Goal: Transaction & Acquisition: Purchase product/service

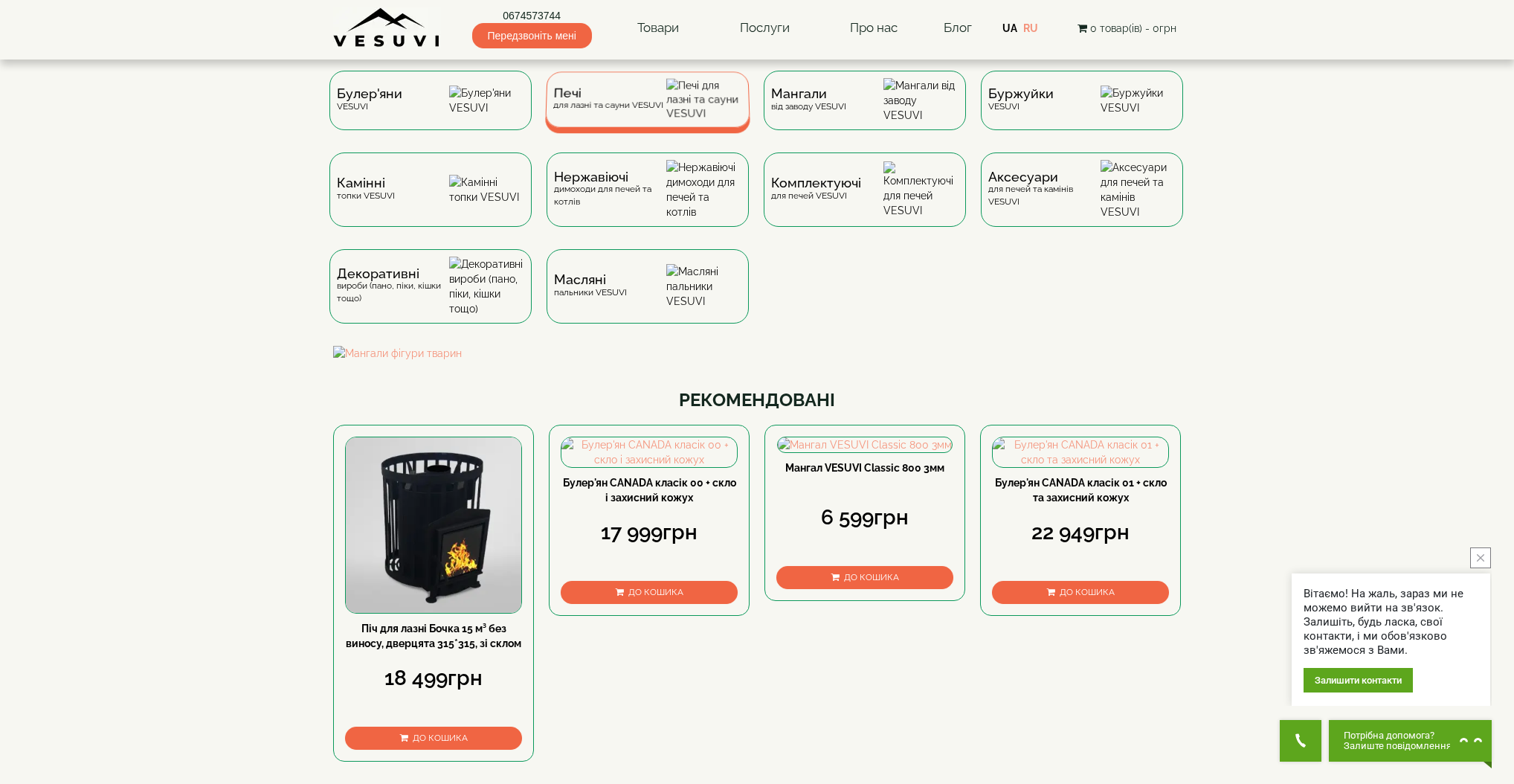
click at [592, 108] on div "Печі для лазні та сауни VESUVI" at bounding box center [608, 99] width 110 height 23
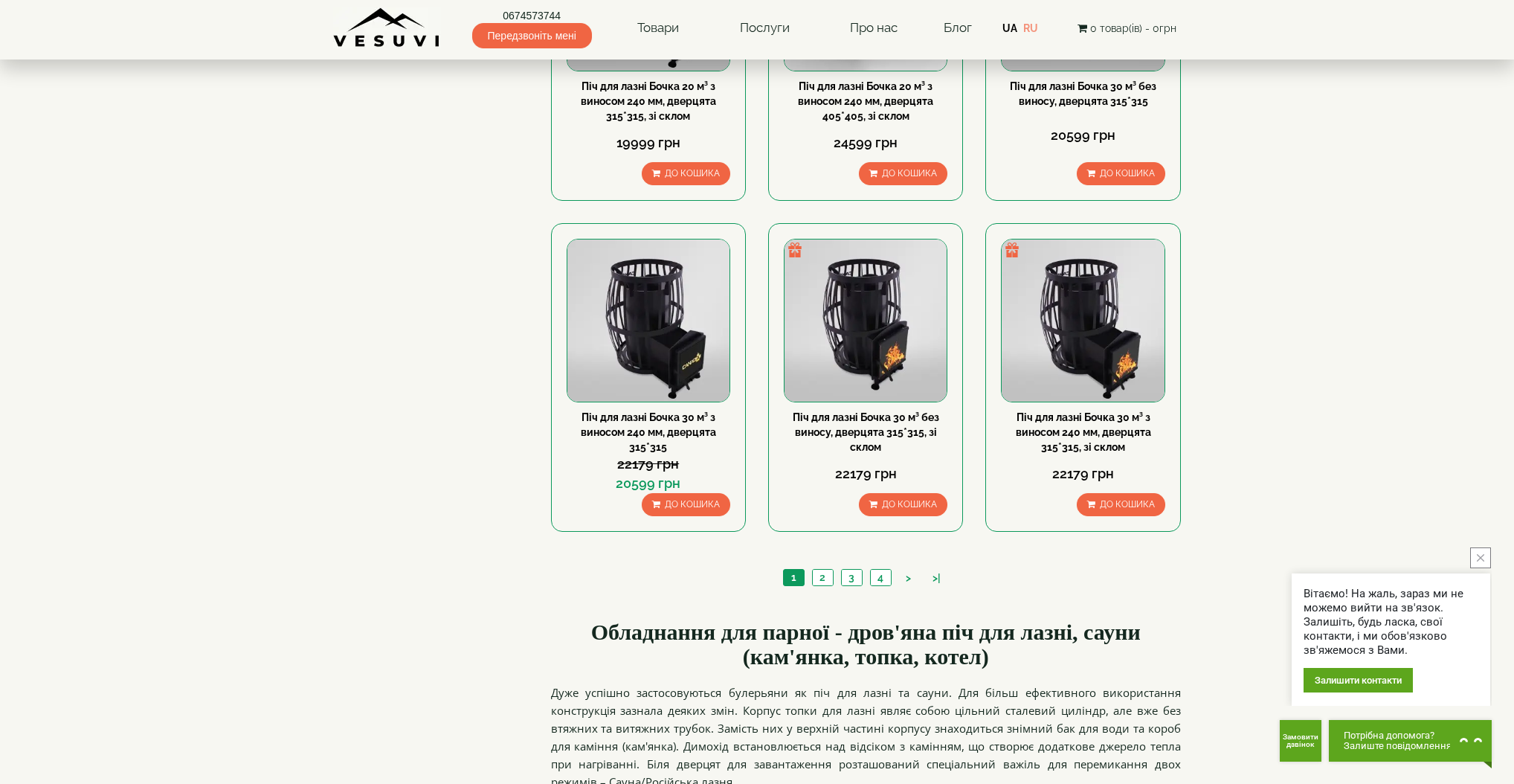
scroll to position [1428, 0]
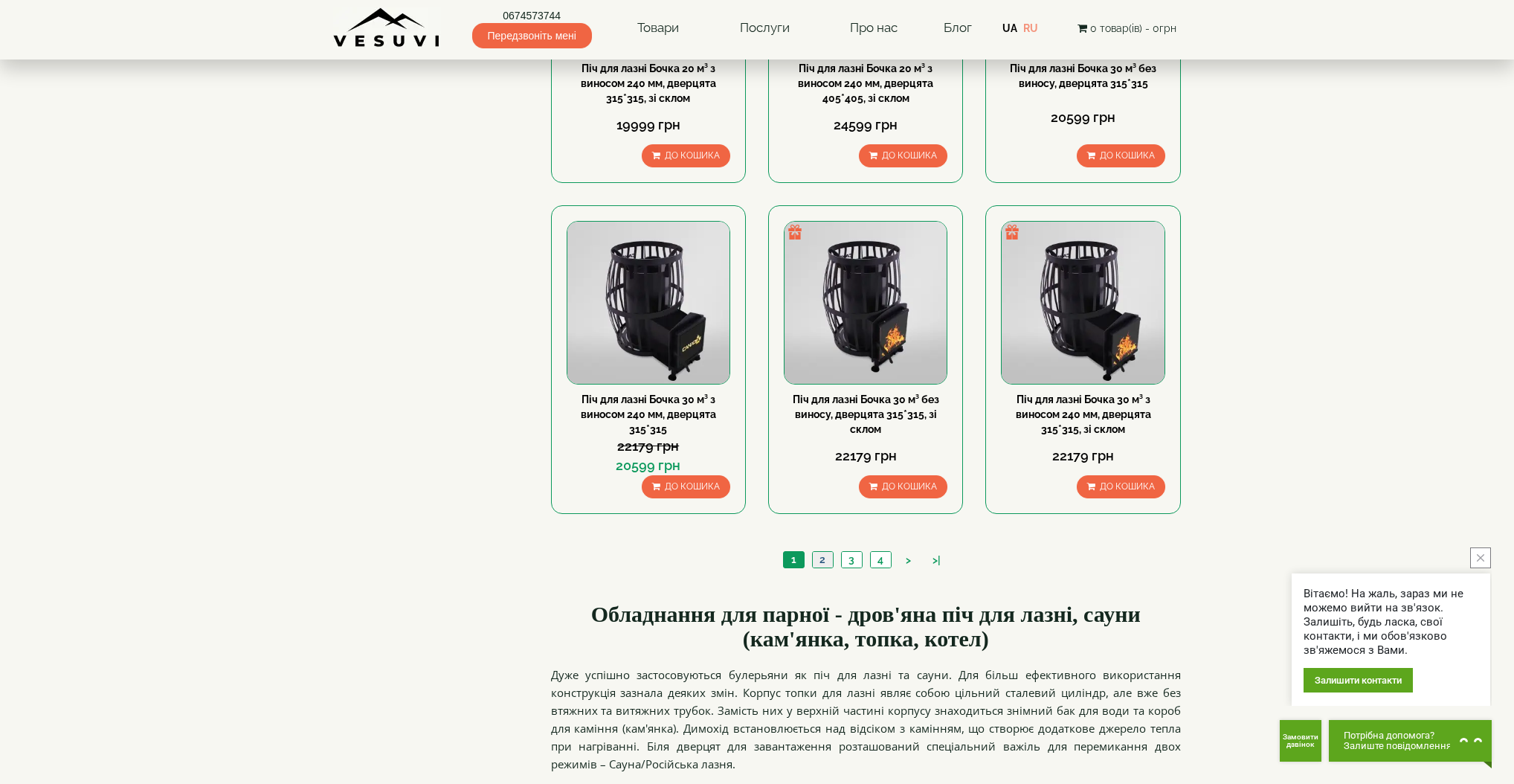
click at [818, 554] on link "2" at bounding box center [822, 559] width 21 height 16
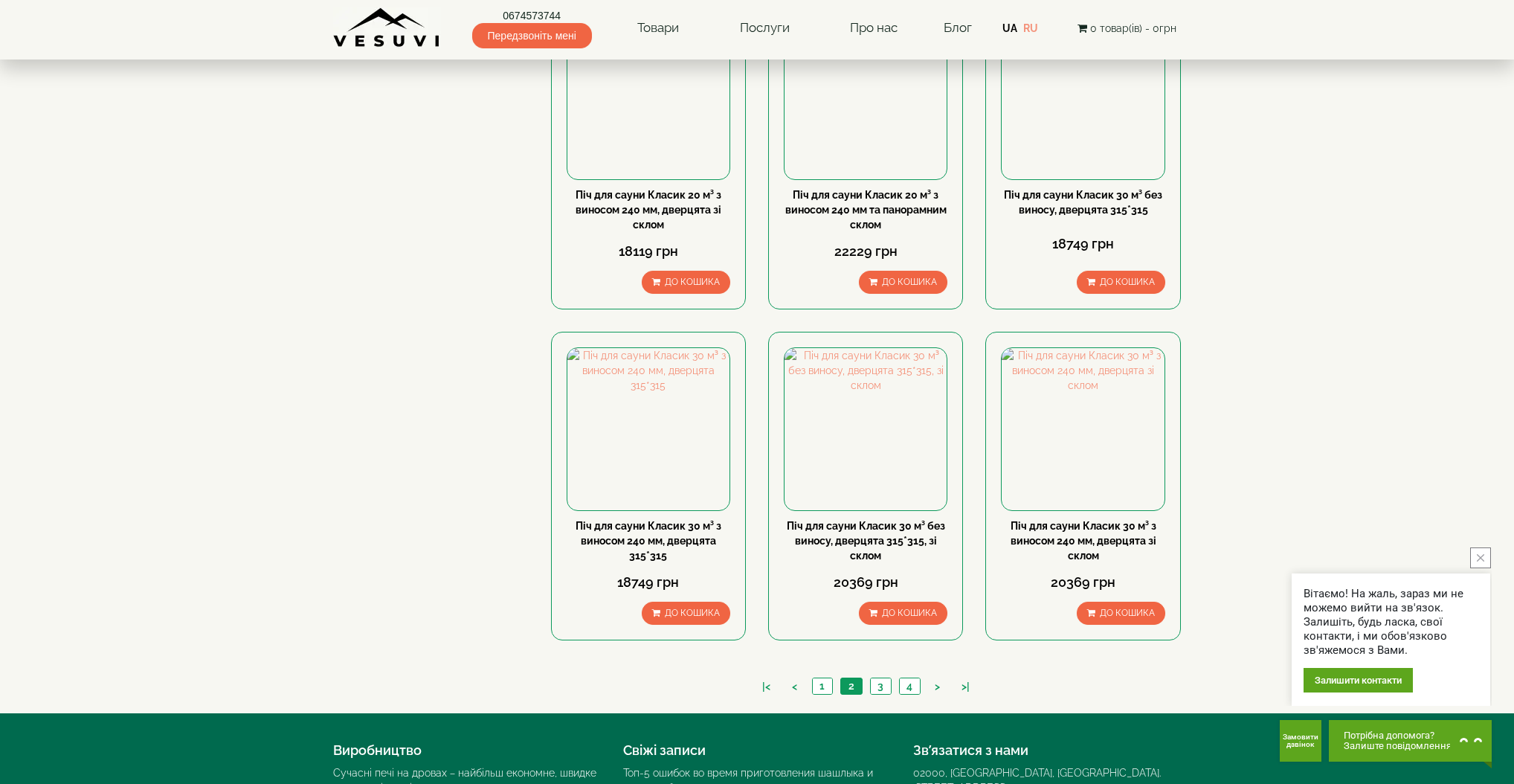
scroll to position [1485, 0]
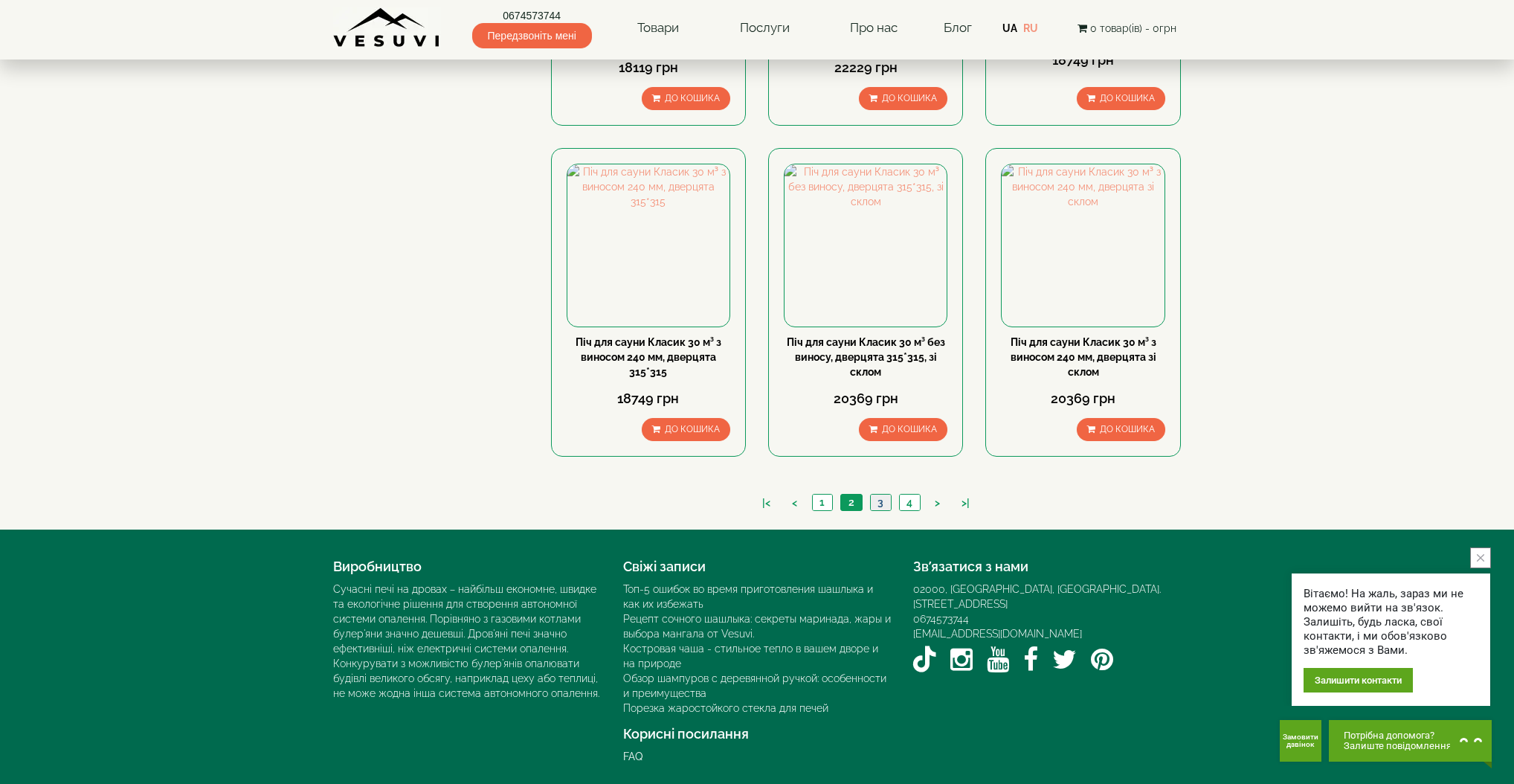
click at [881, 503] on link "3" at bounding box center [880, 502] width 21 height 16
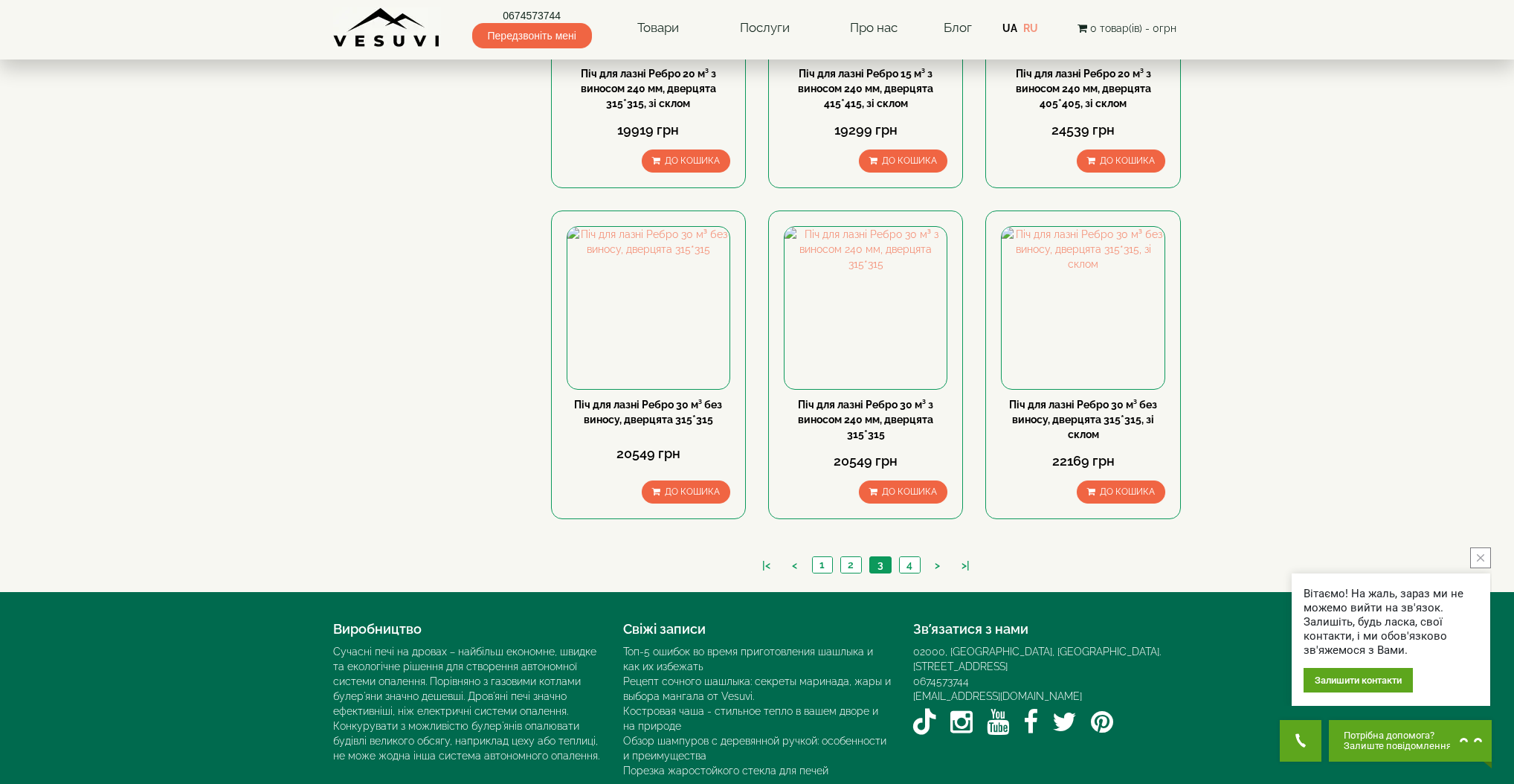
scroll to position [1485, 0]
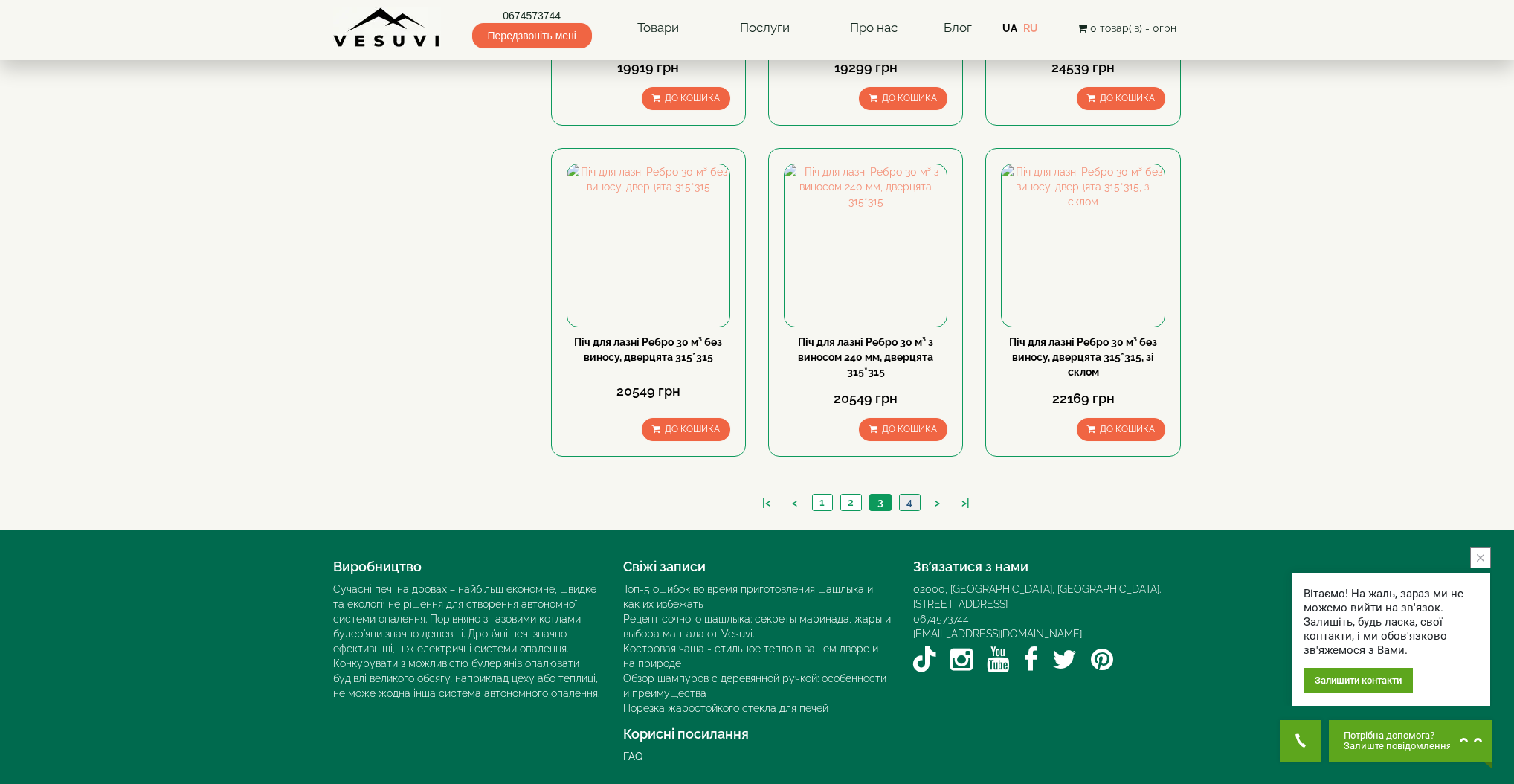
click at [908, 497] on link "4" at bounding box center [910, 502] width 21 height 16
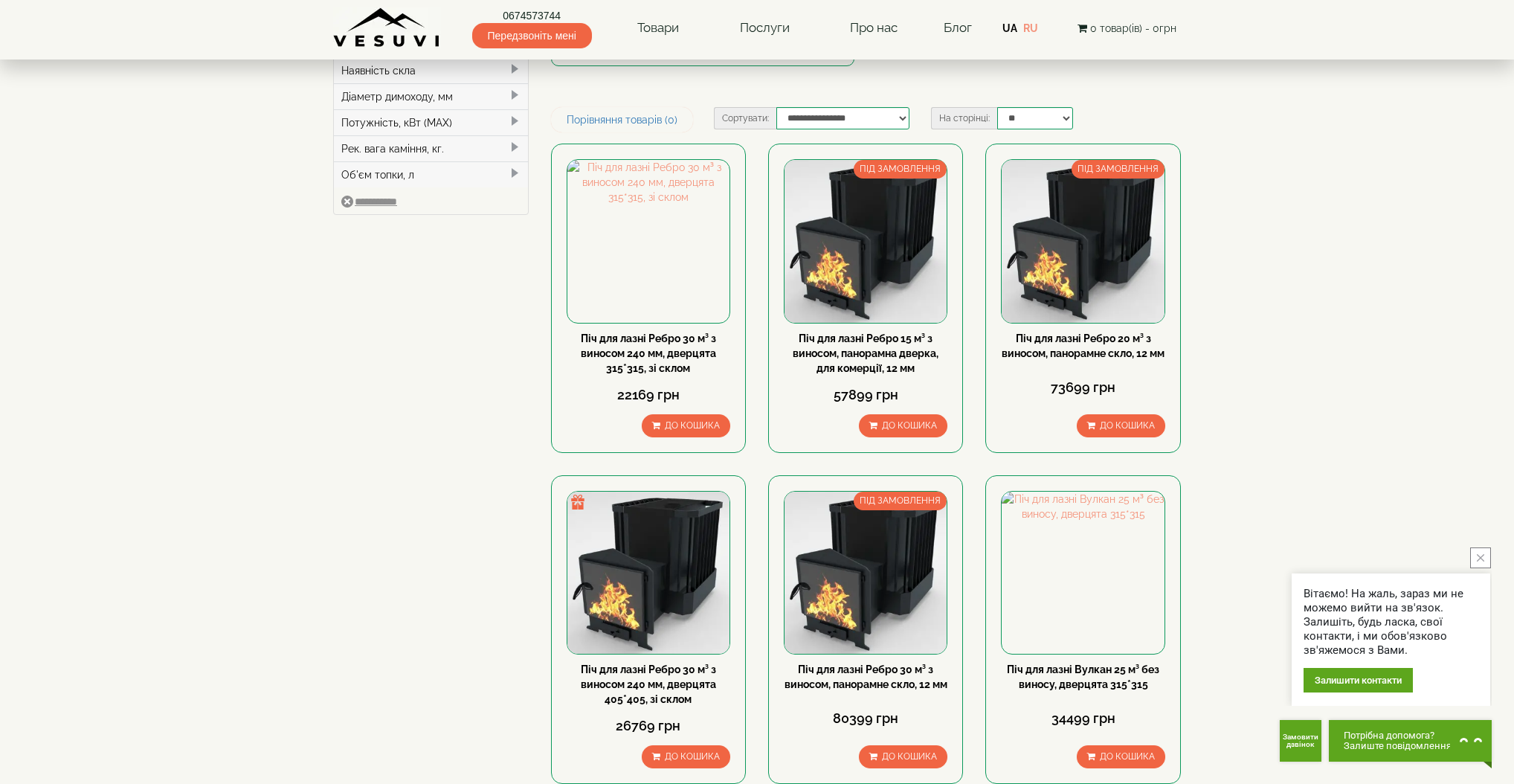
scroll to position [129, 0]
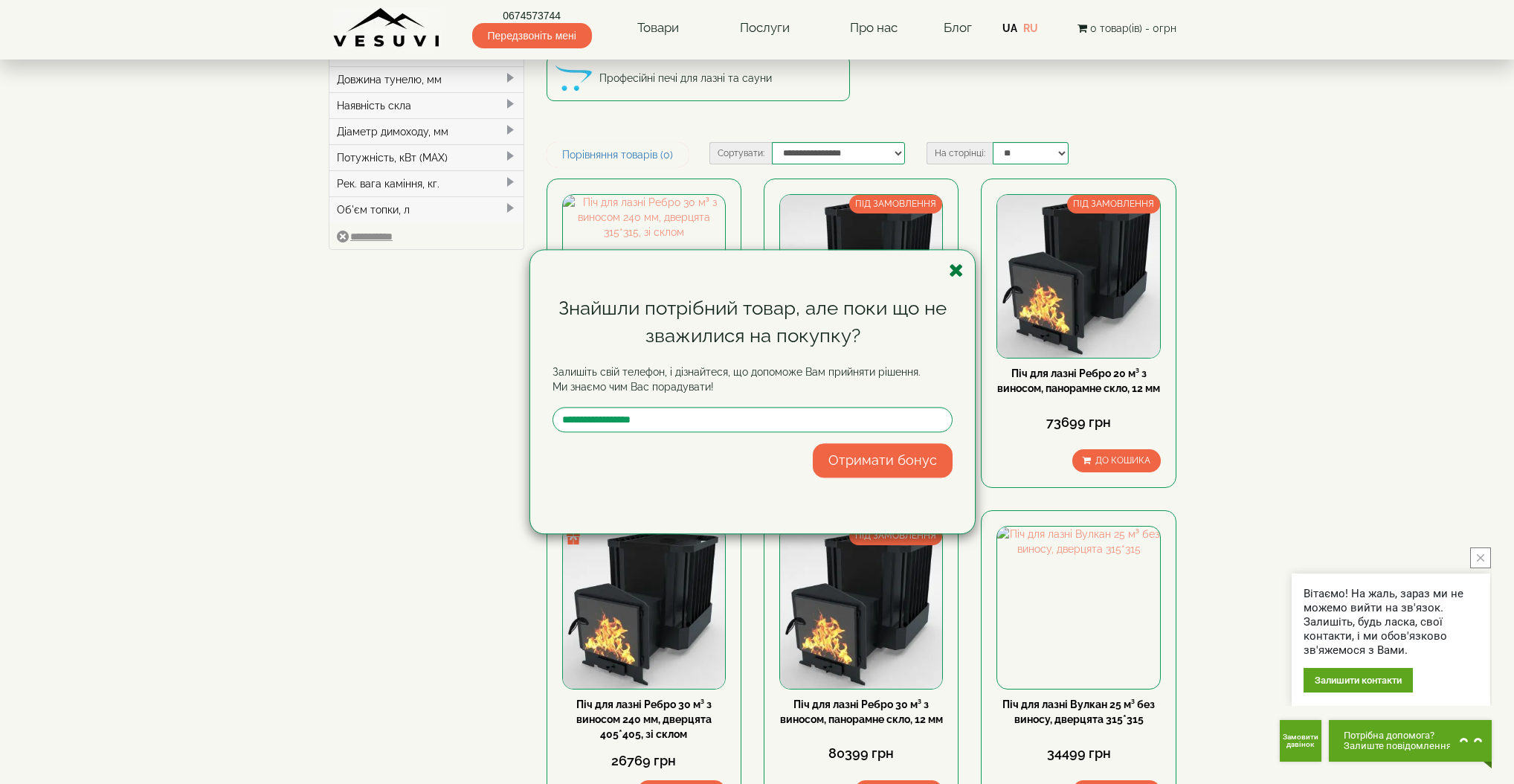
click at [956, 275] on icon "button" at bounding box center [957, 270] width 15 height 18
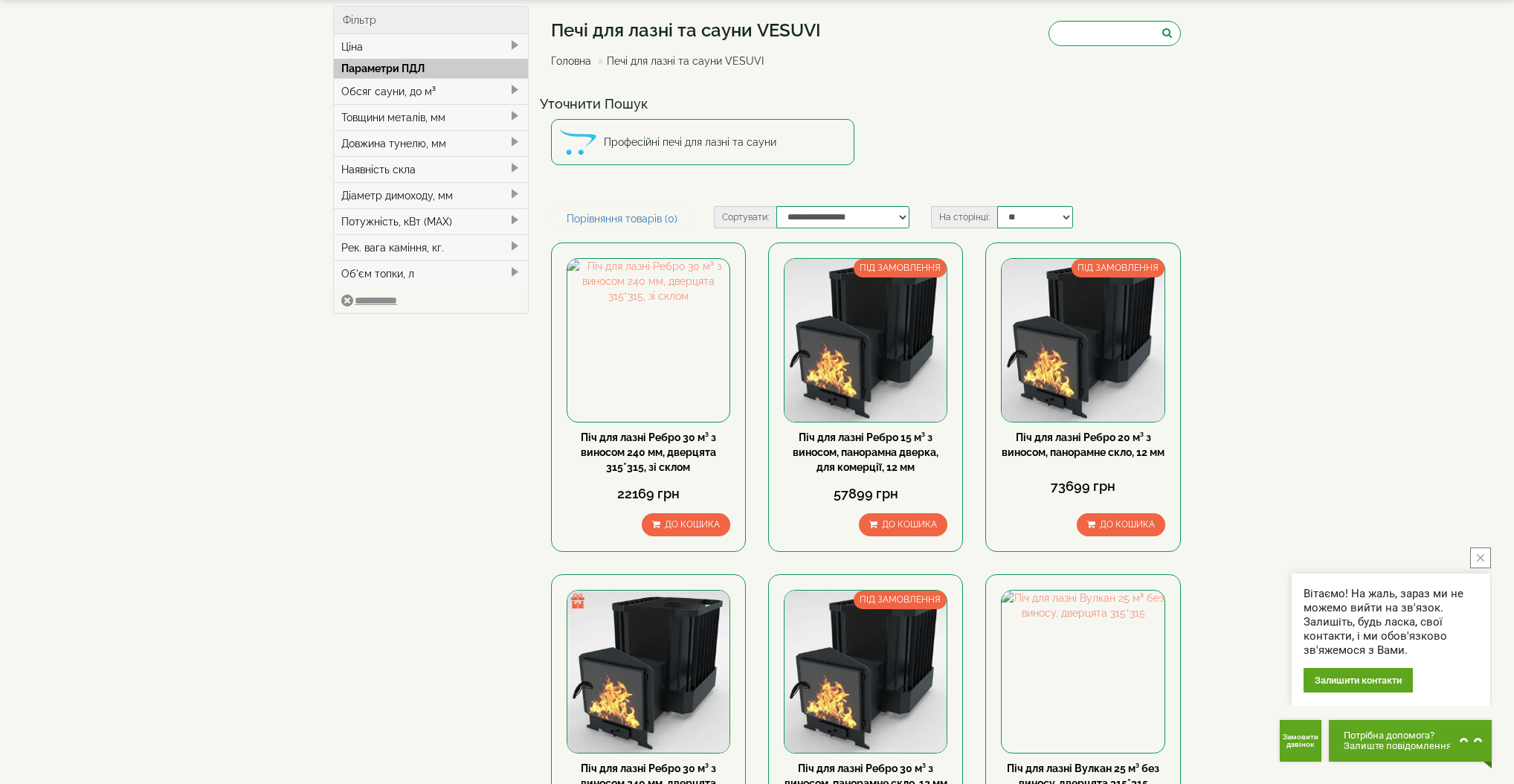
scroll to position [57, 0]
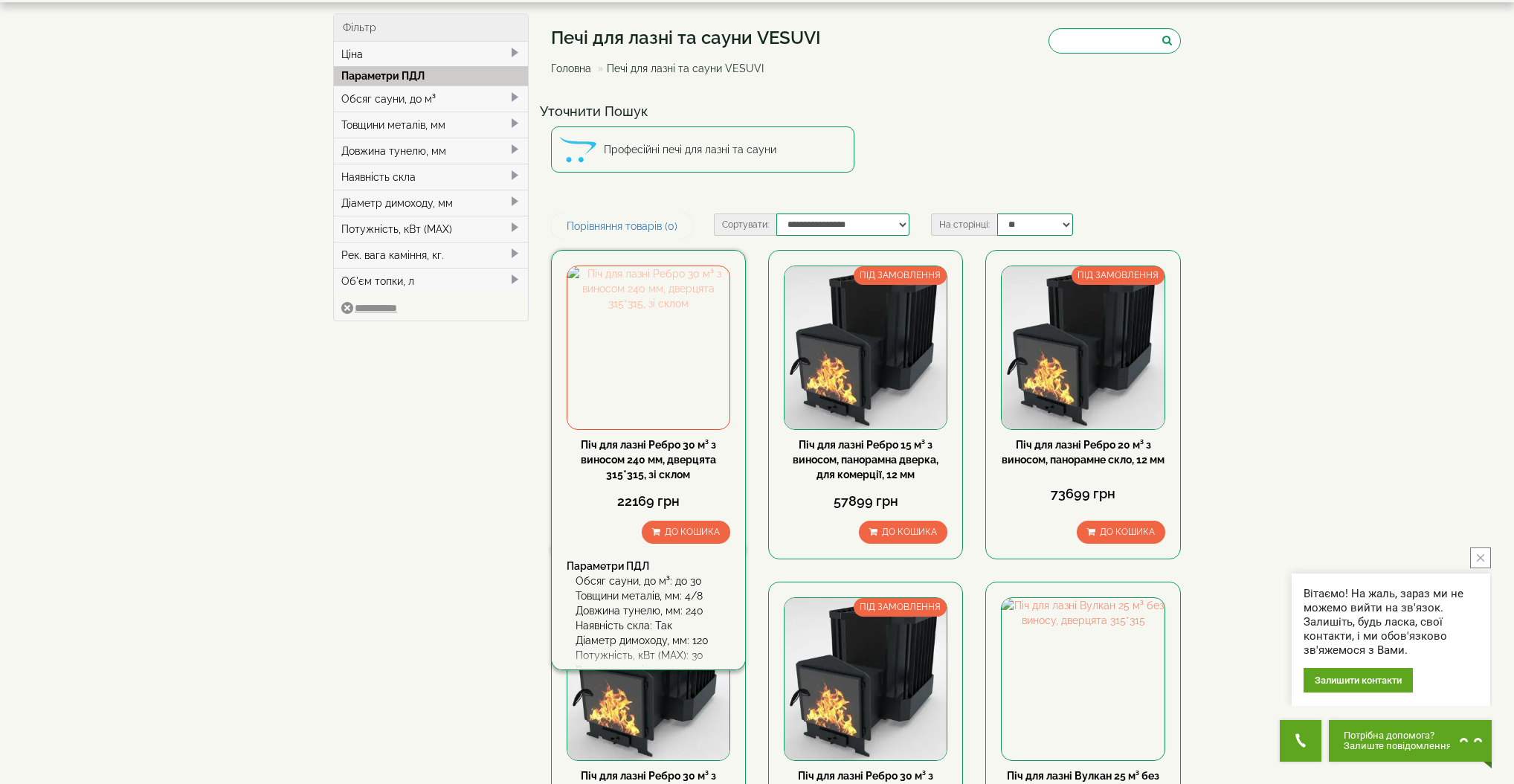
click at [665, 360] on img at bounding box center [649, 347] width 162 height 162
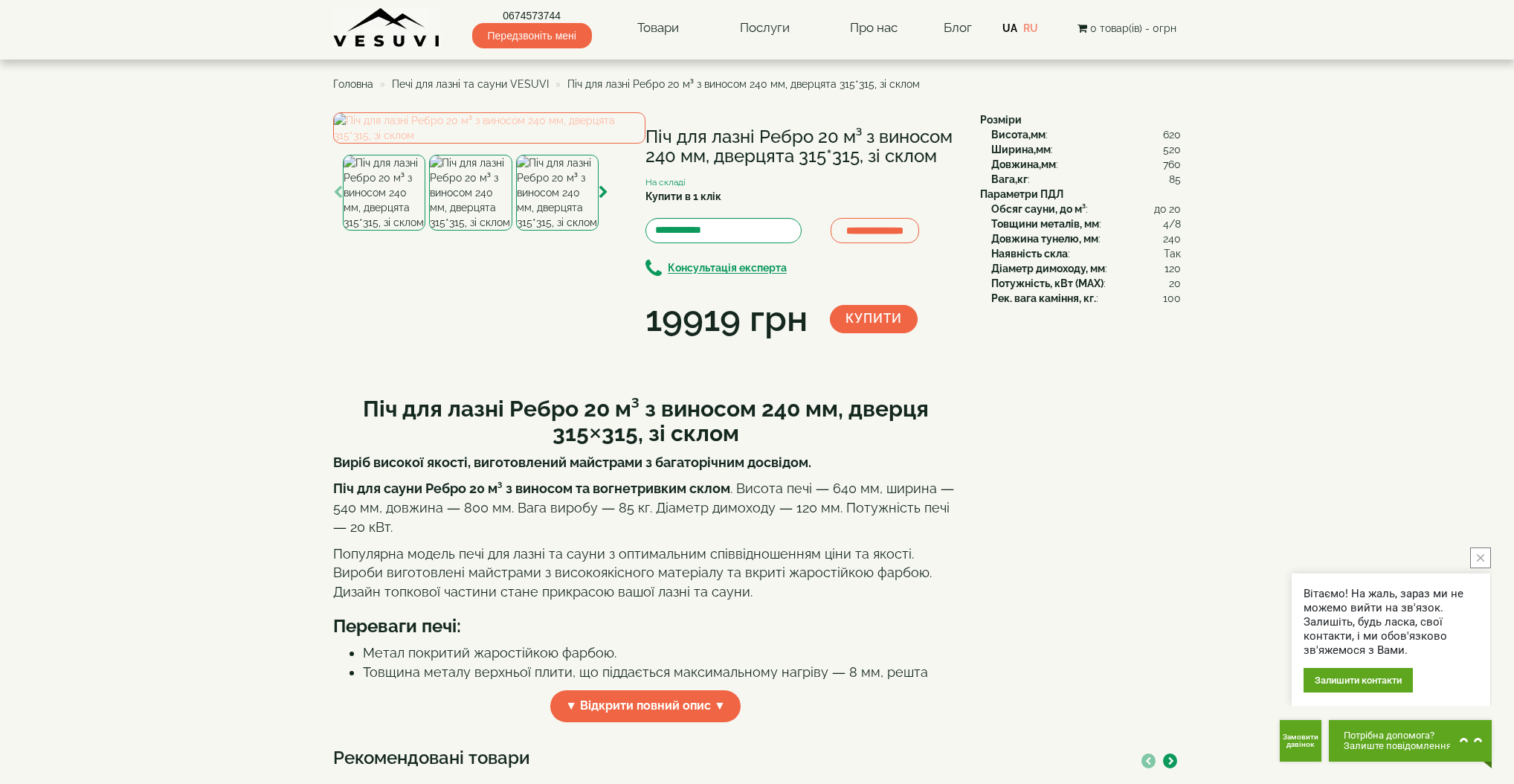
click at [483, 144] on img at bounding box center [489, 128] width 312 height 31
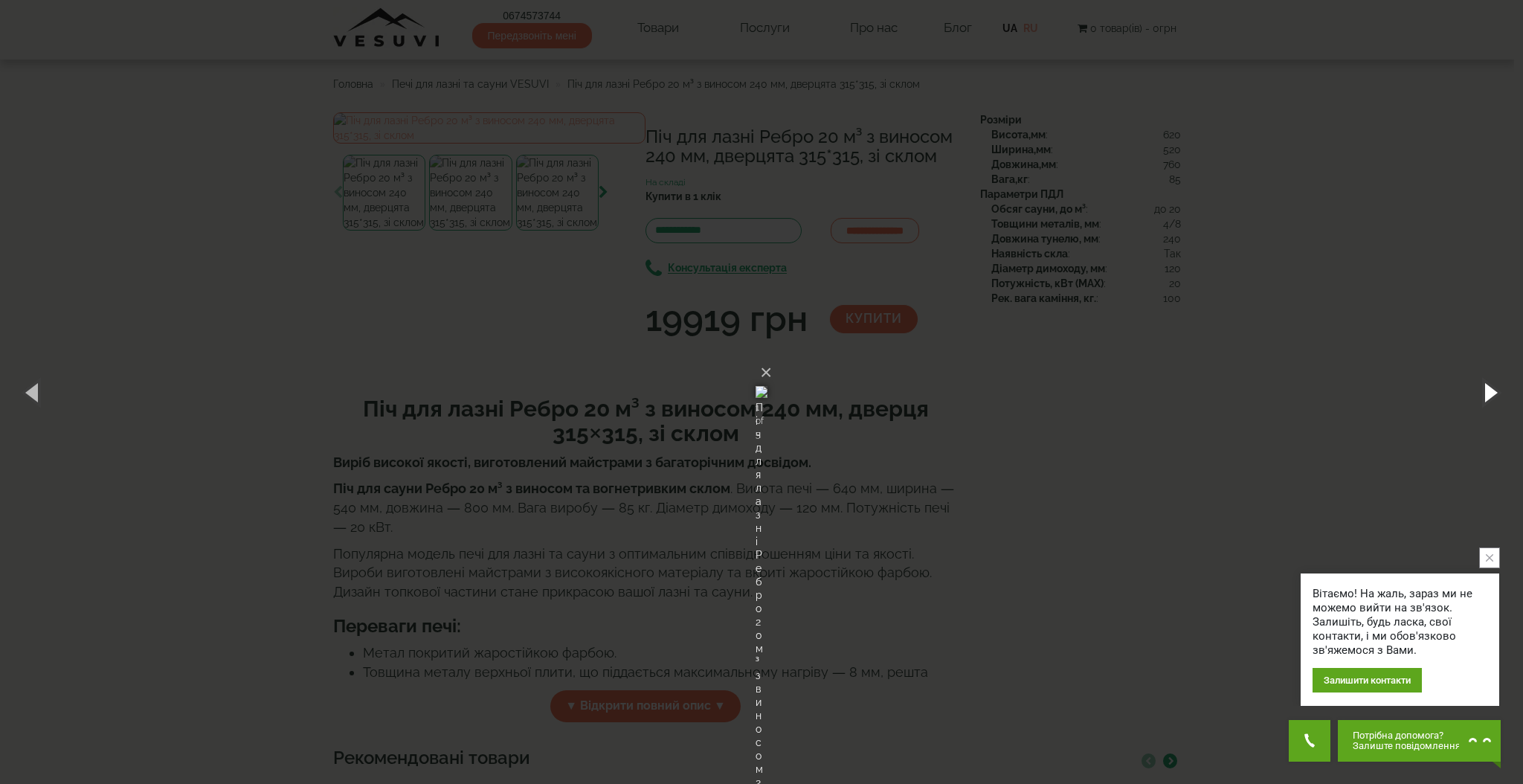
click at [1491, 394] on button "button" at bounding box center [1489, 392] width 67 height 82
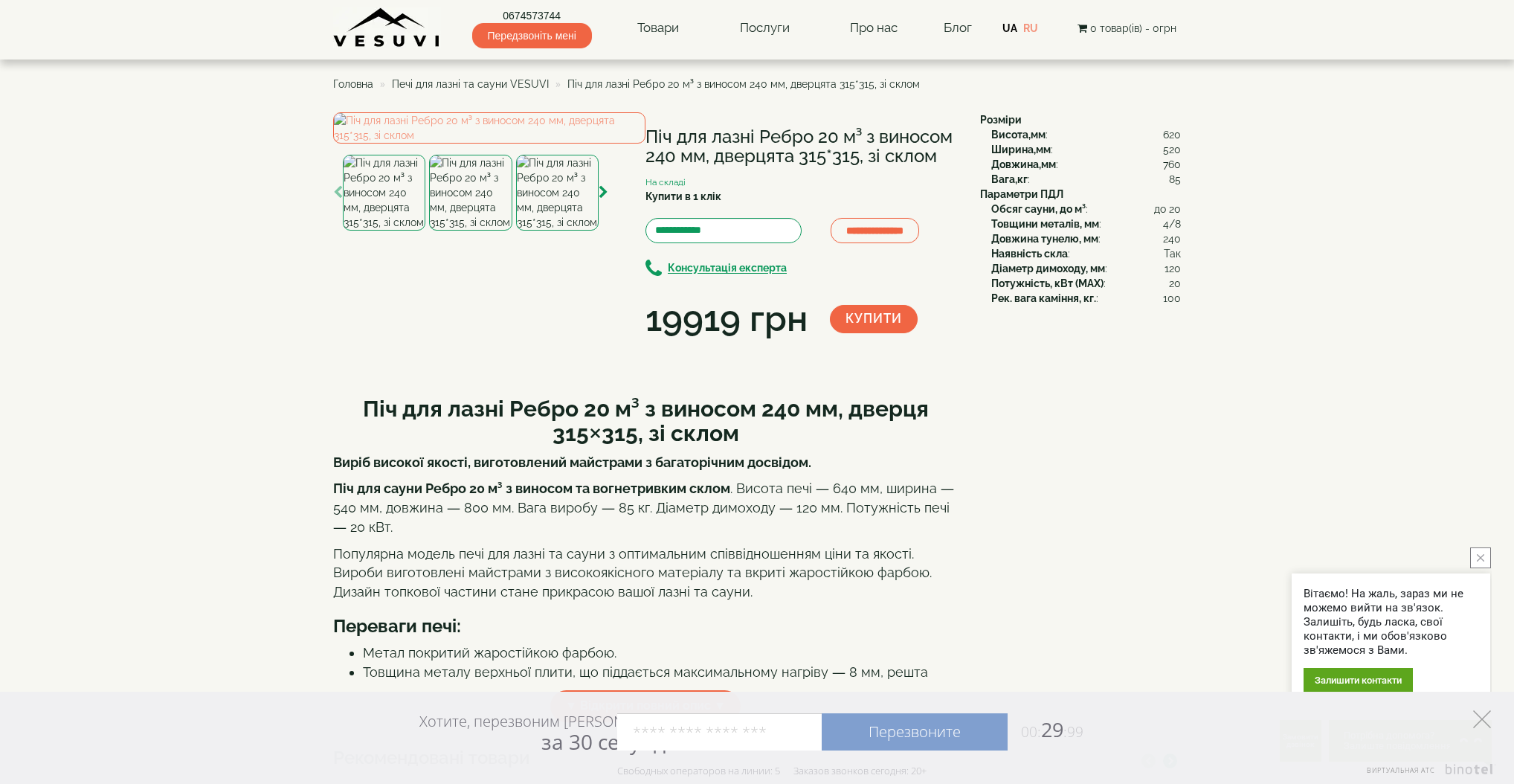
click at [1485, 719] on icon at bounding box center [1482, 719] width 18 height 18
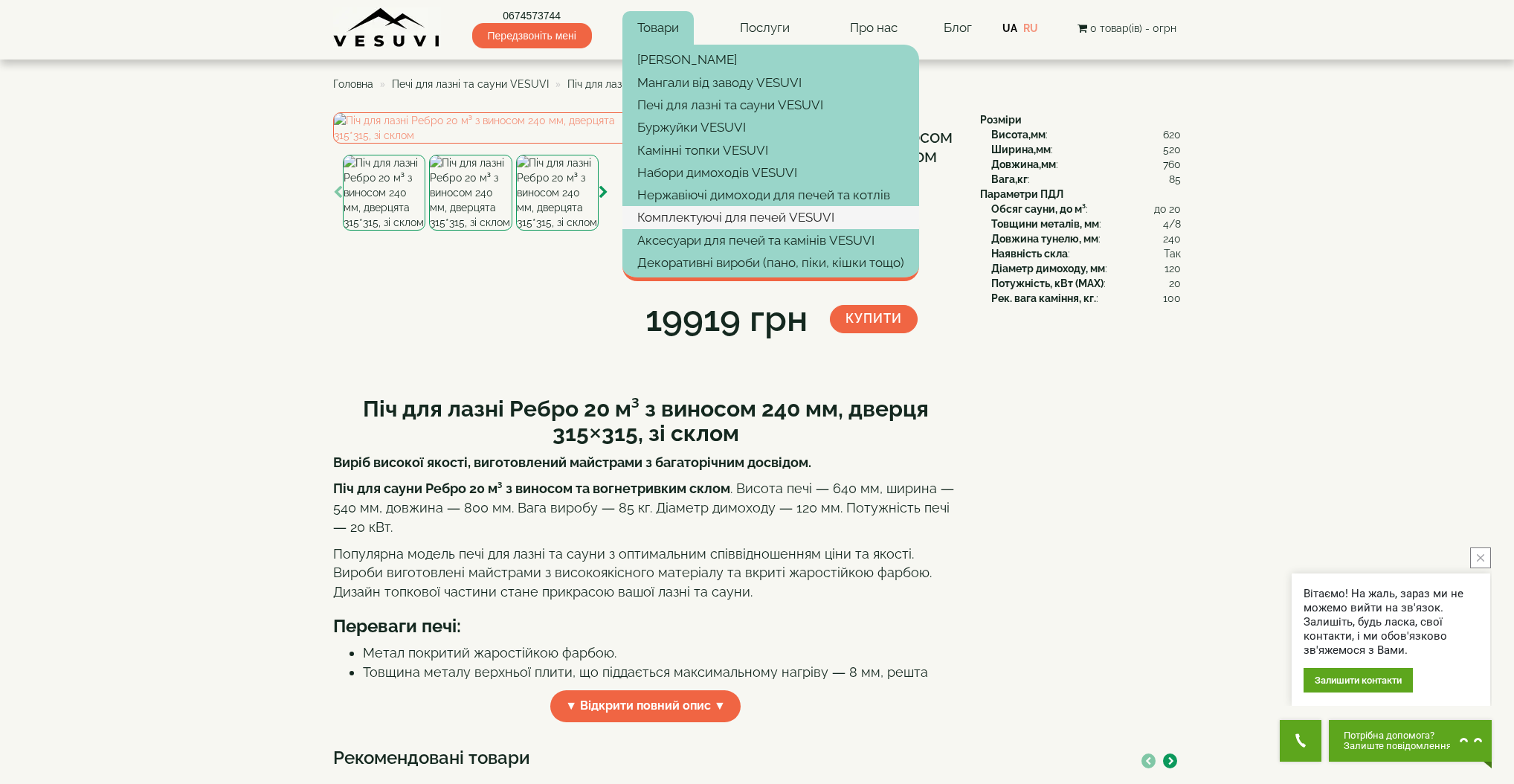
click at [710, 217] on link "Комплектуючі для печей VESUVI" at bounding box center [771, 217] width 297 height 22
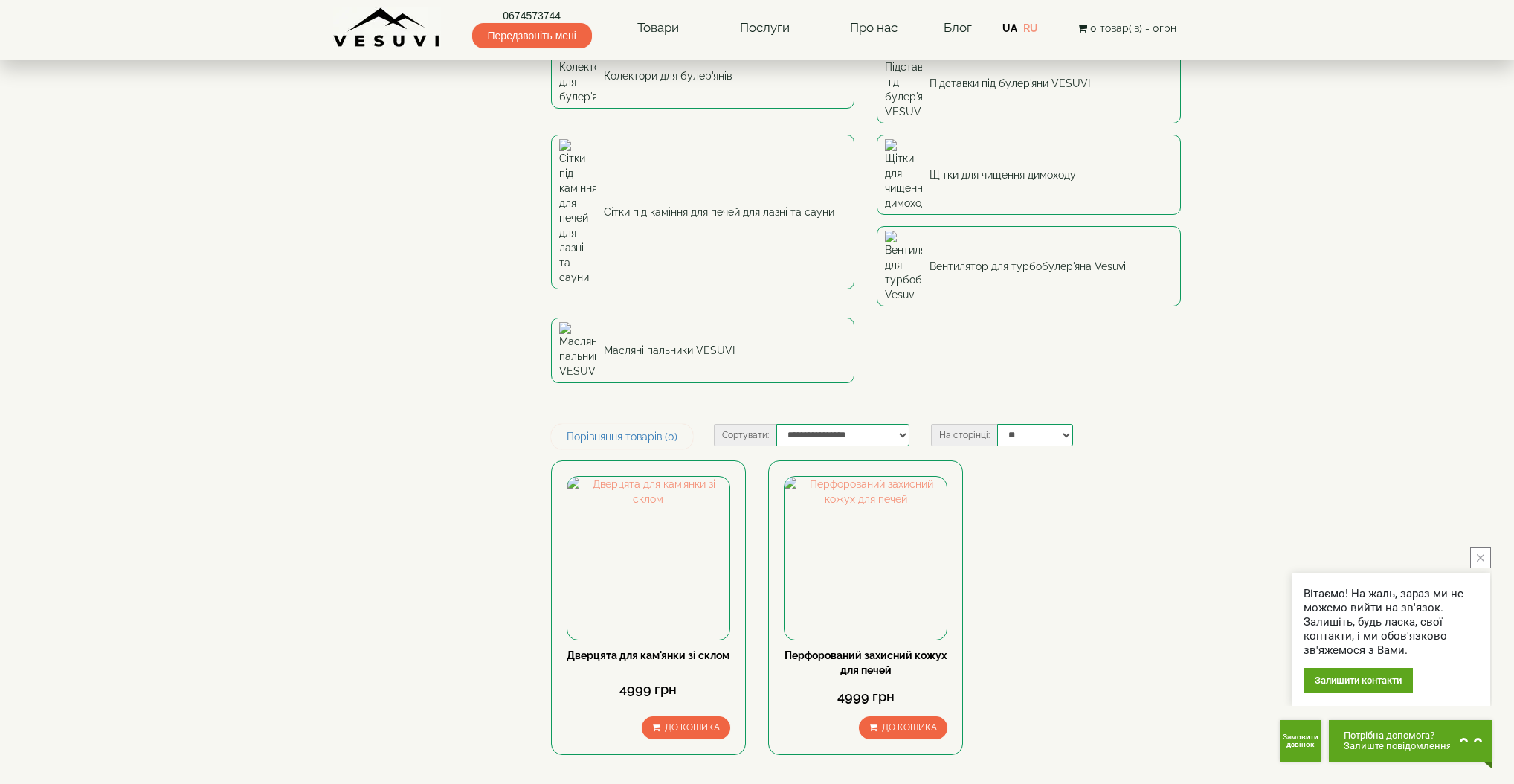
scroll to position [214, 0]
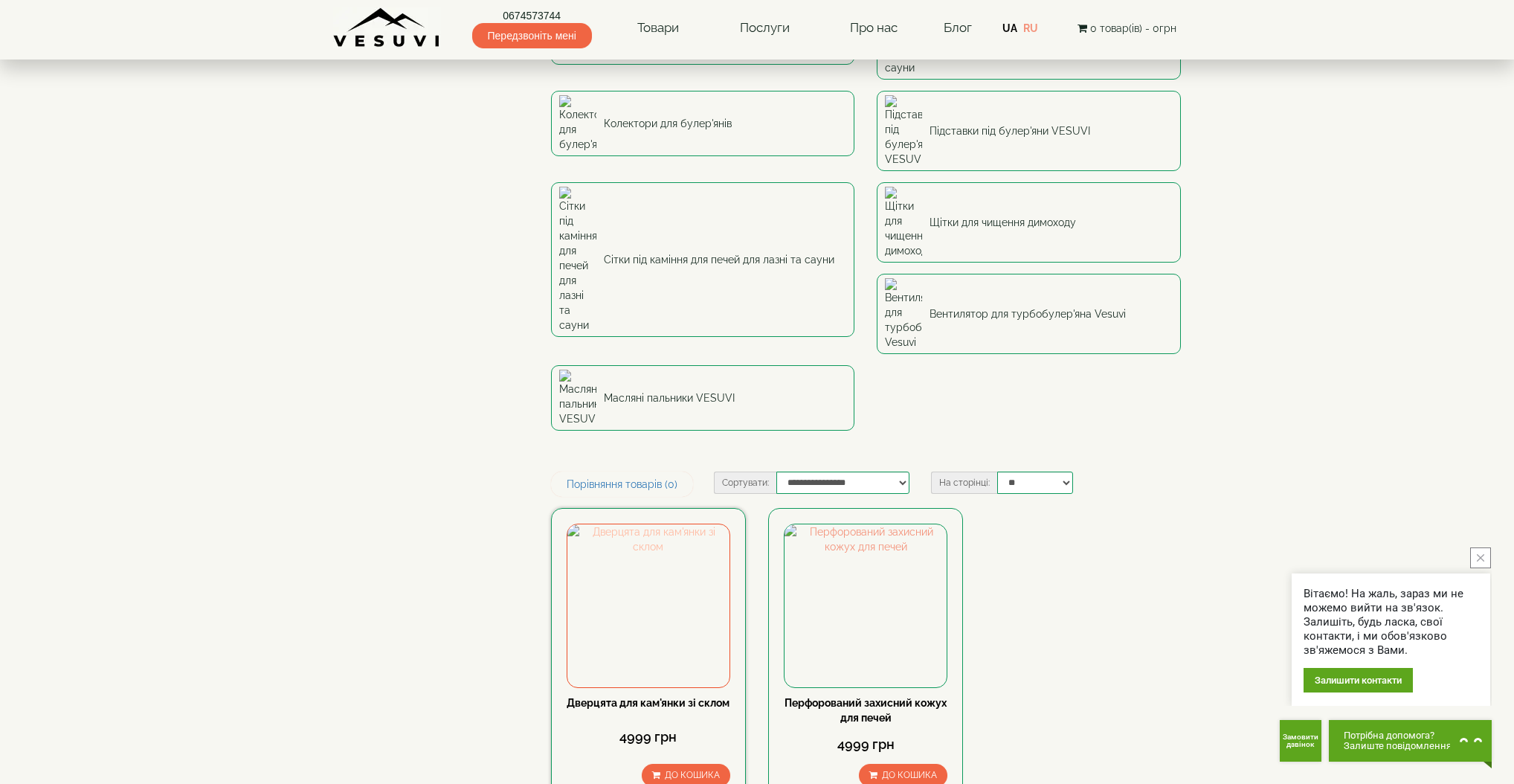
click at [625, 524] on img at bounding box center [649, 605] width 162 height 162
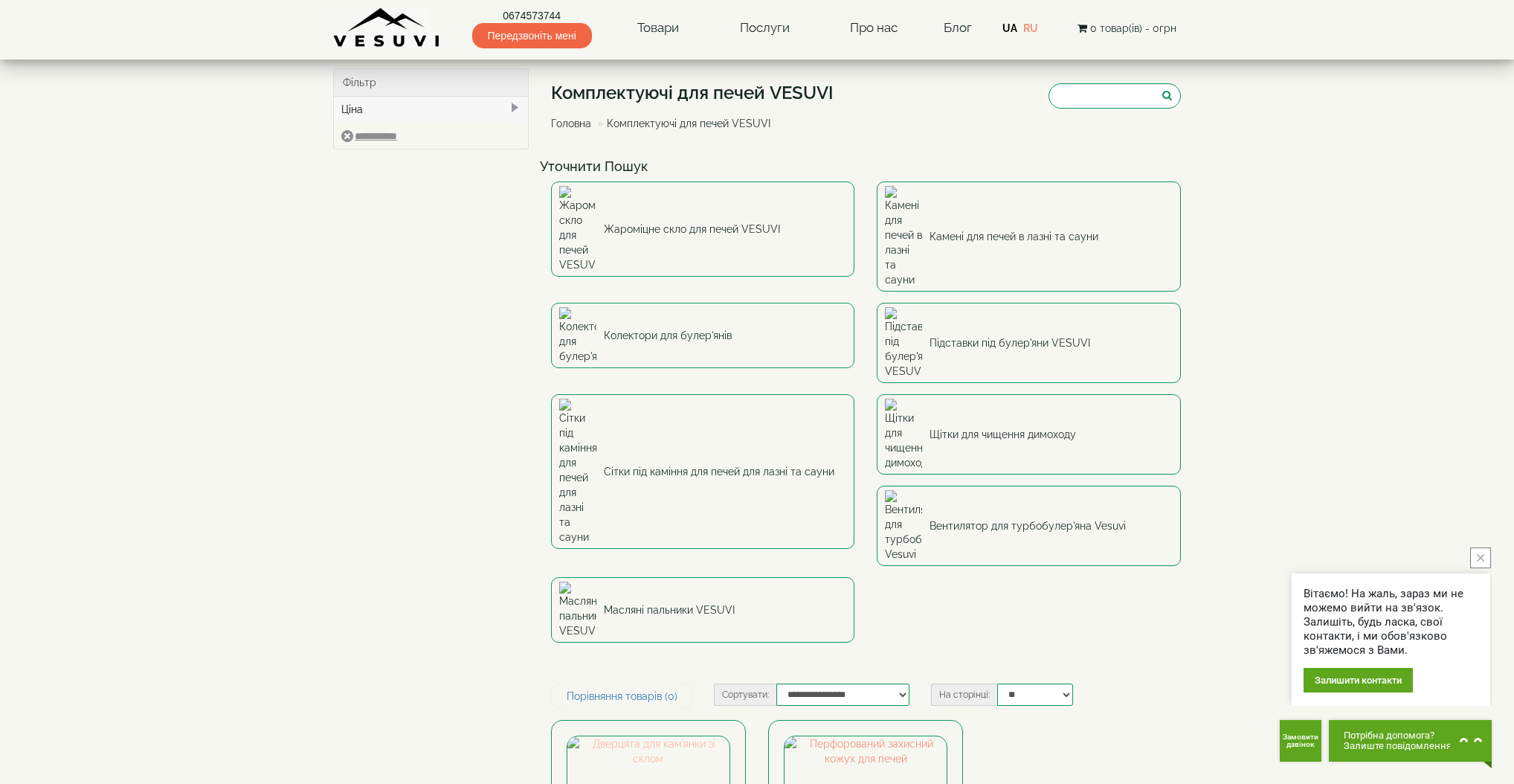
scroll to position [0, 0]
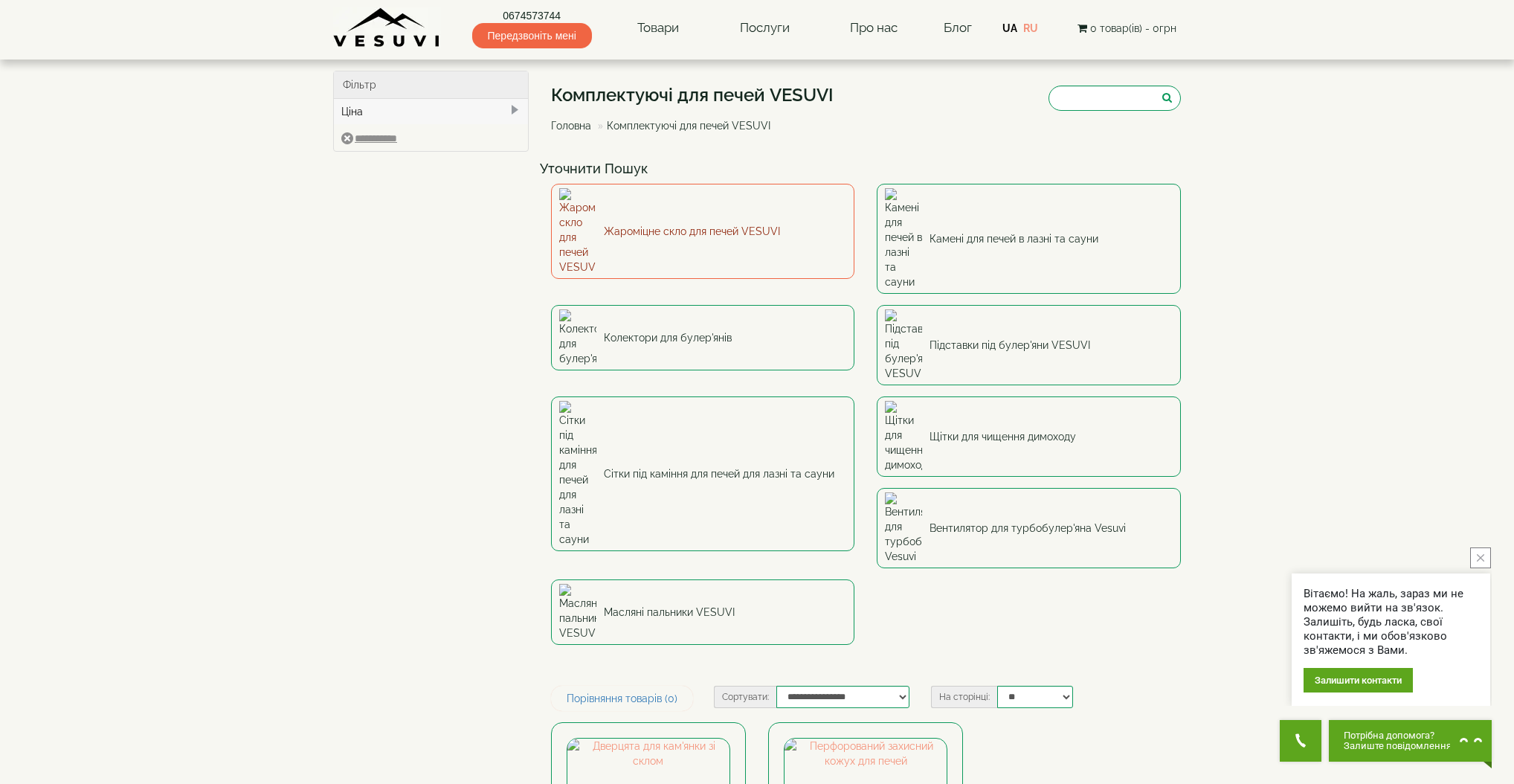
click at [717, 216] on link "Жароміцне скло для печей VESUVI" at bounding box center [703, 230] width 304 height 95
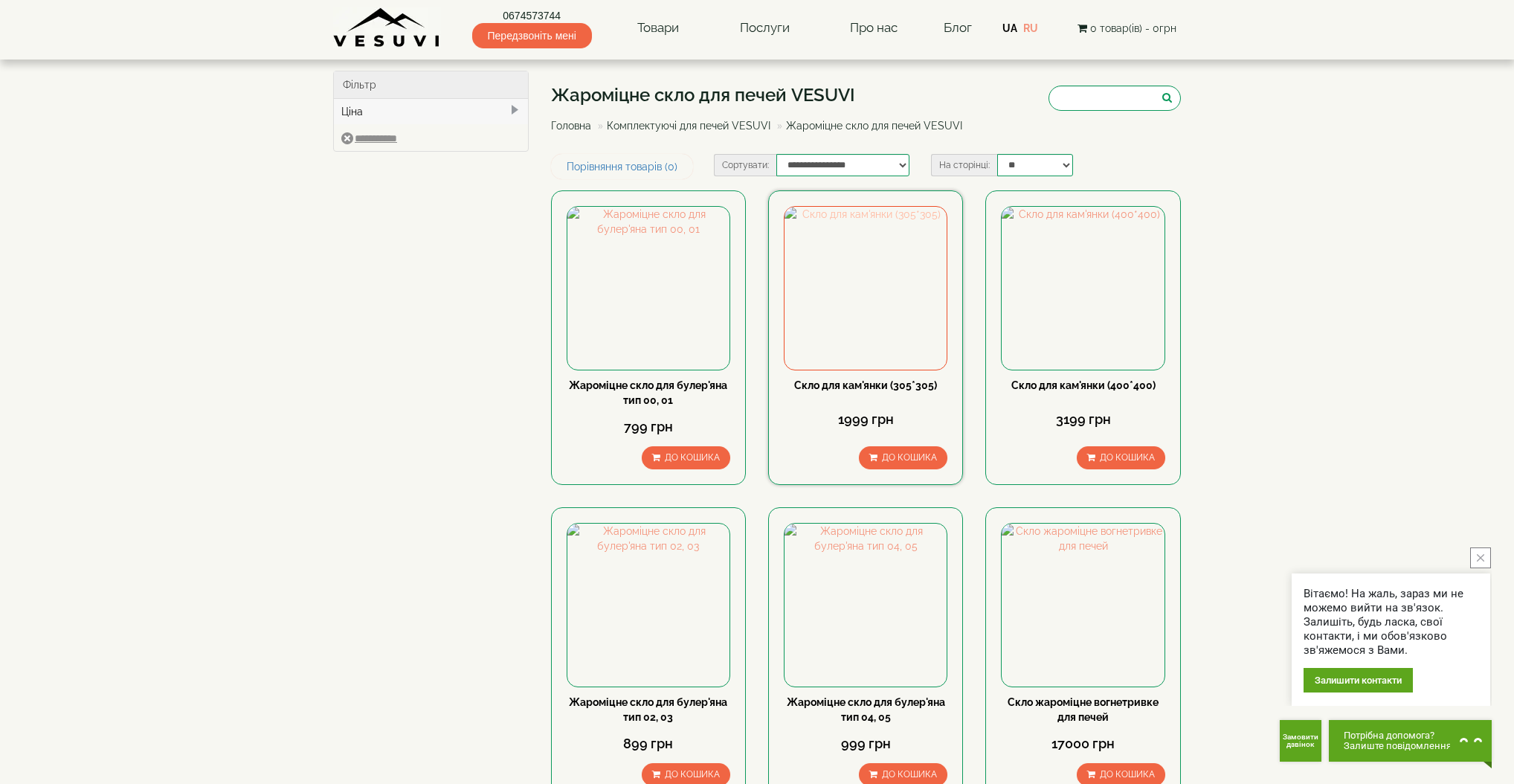
click at [887, 269] on img at bounding box center [866, 287] width 162 height 162
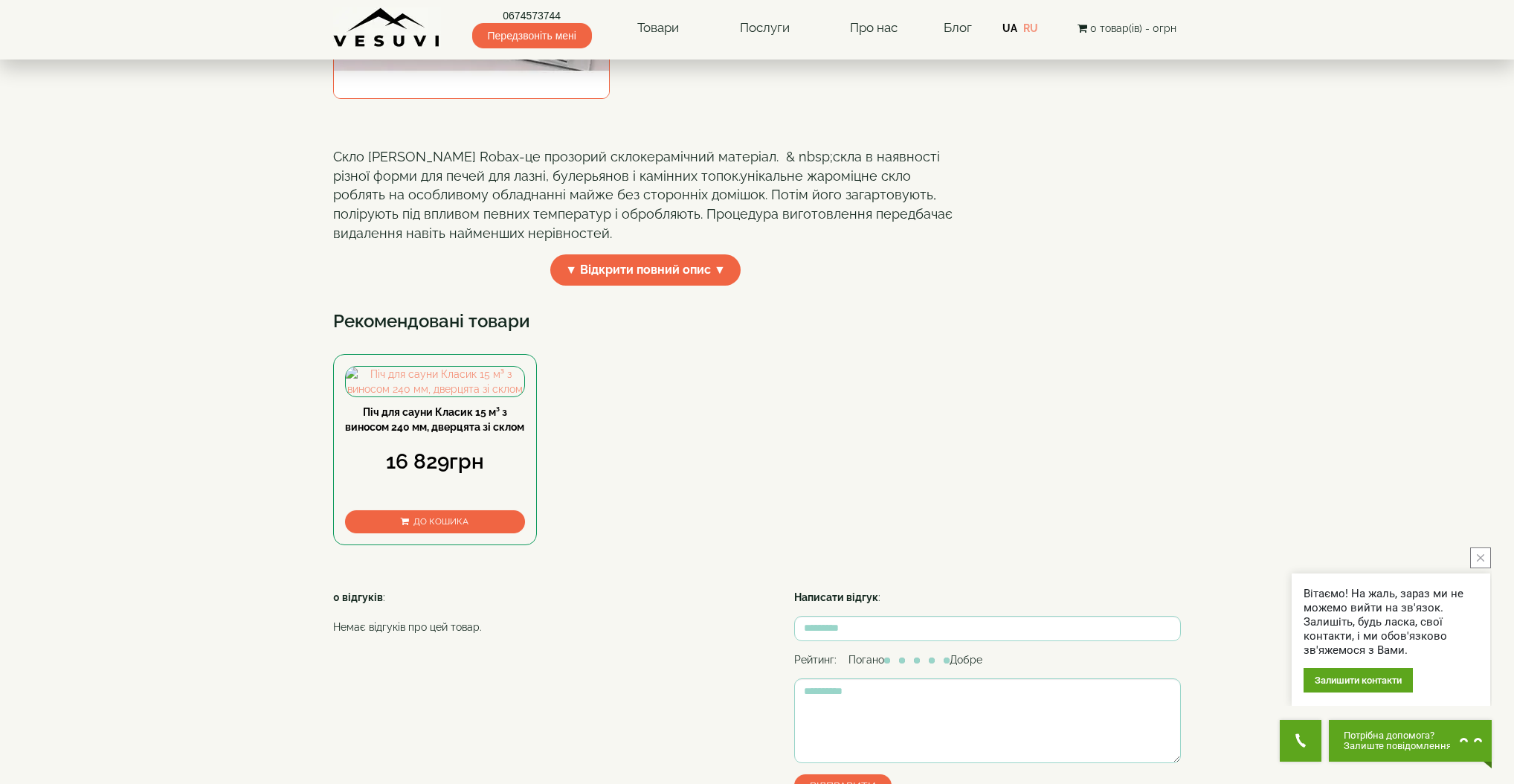
scroll to position [286, 0]
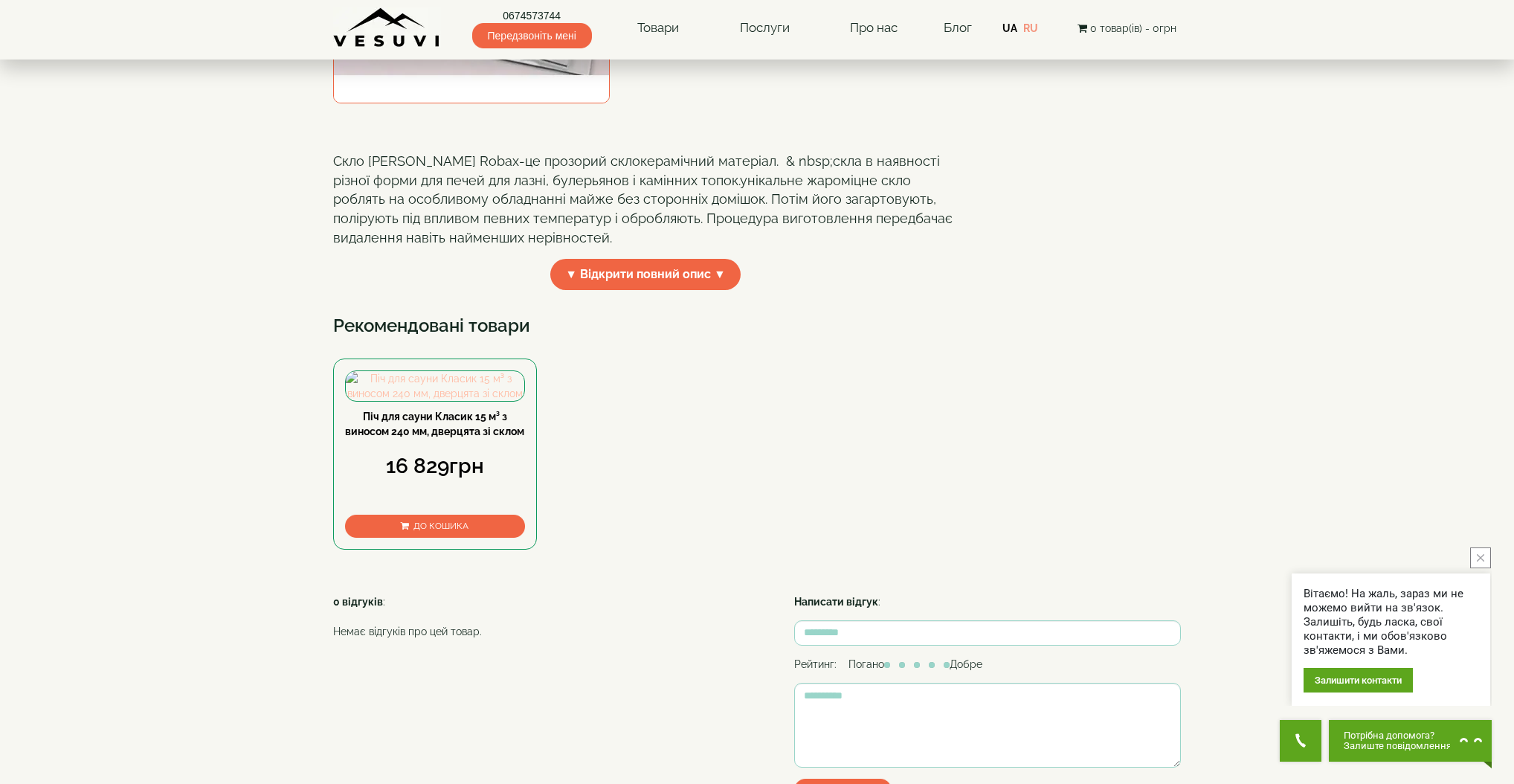
click at [471, 401] on img at bounding box center [435, 386] width 179 height 29
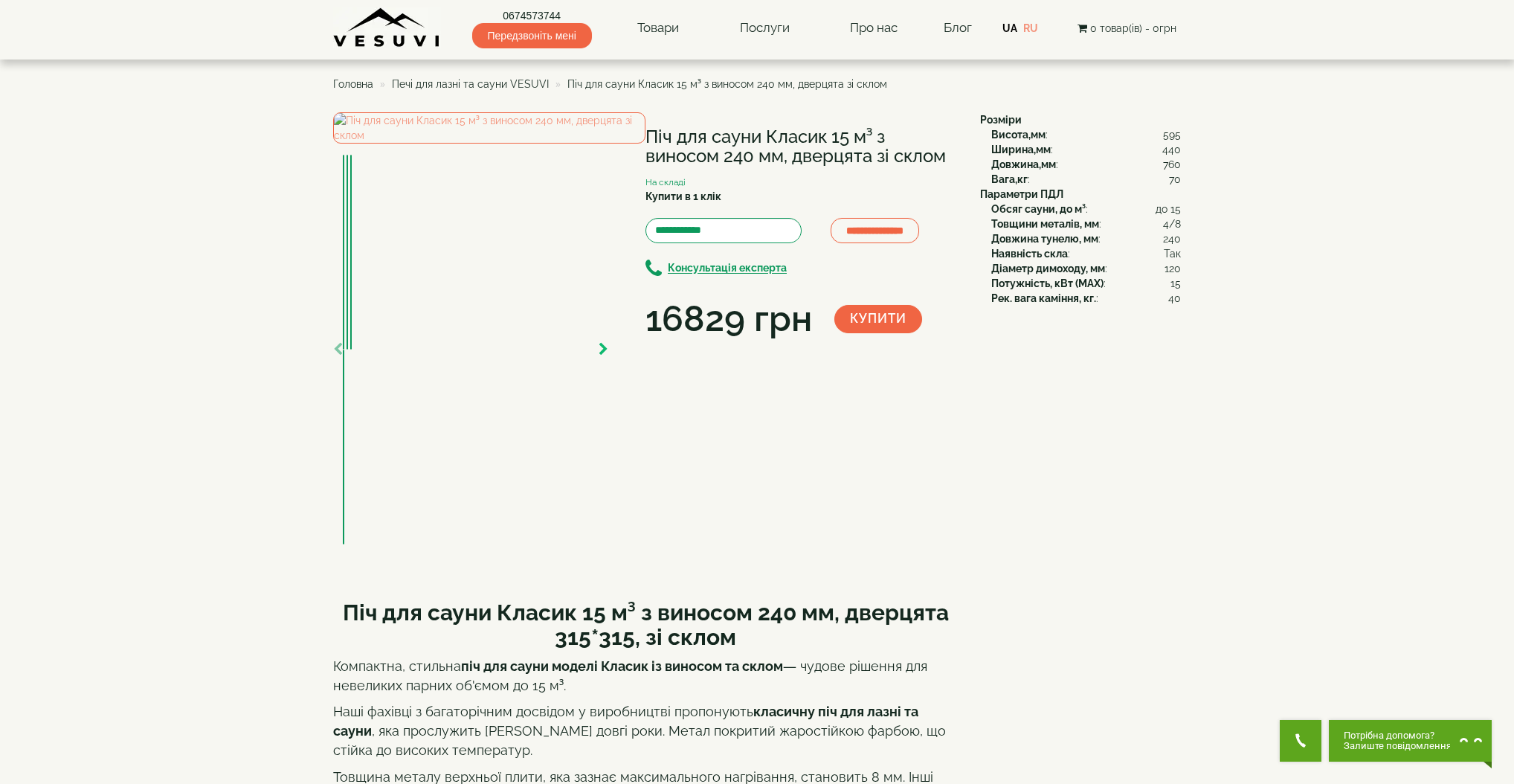
click at [603, 357] on icon "button" at bounding box center [604, 349] width 9 height 14
click at [601, 357] on icon "button" at bounding box center [604, 349] width 9 height 14
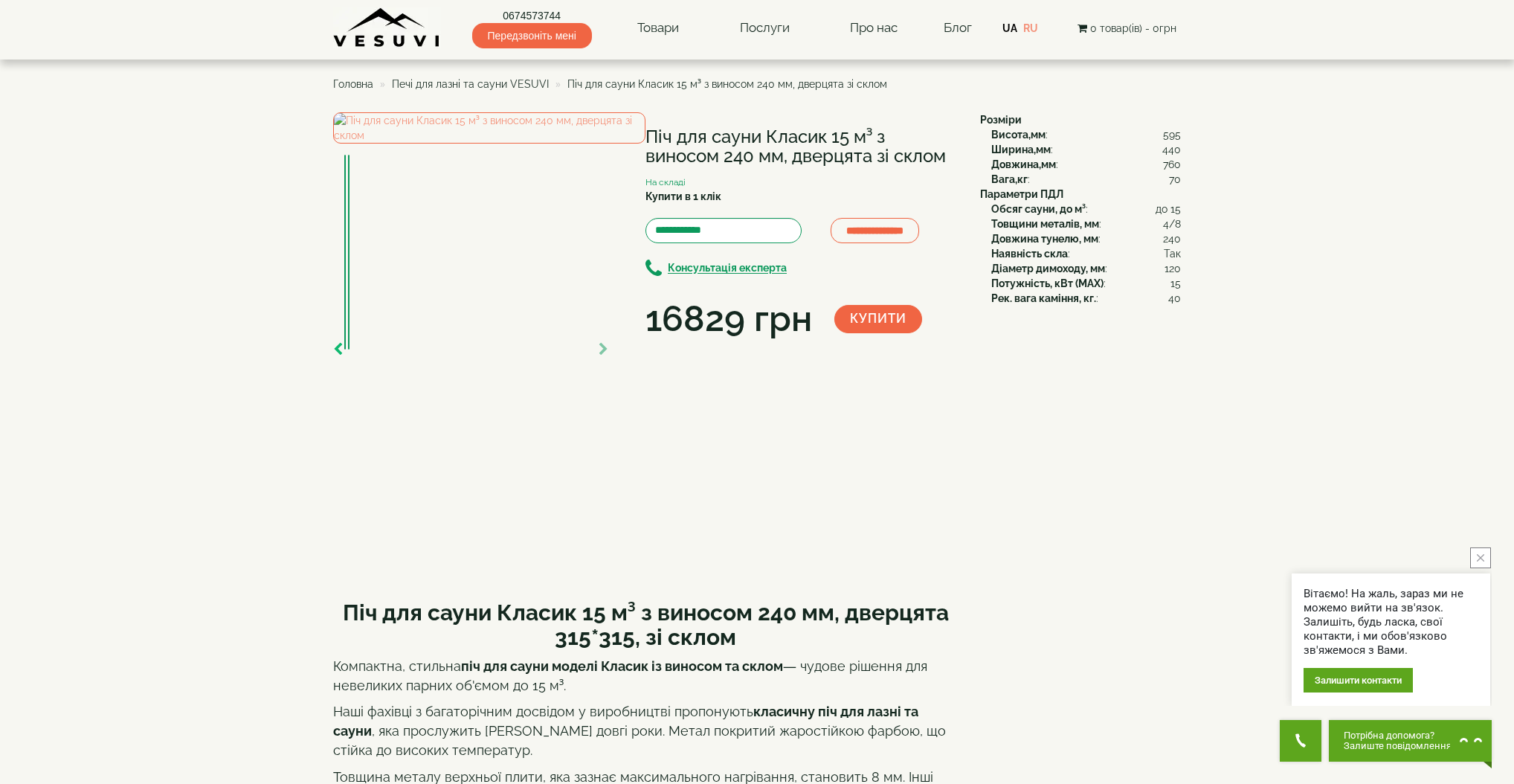
click at [337, 357] on icon "button" at bounding box center [338, 349] width 9 height 14
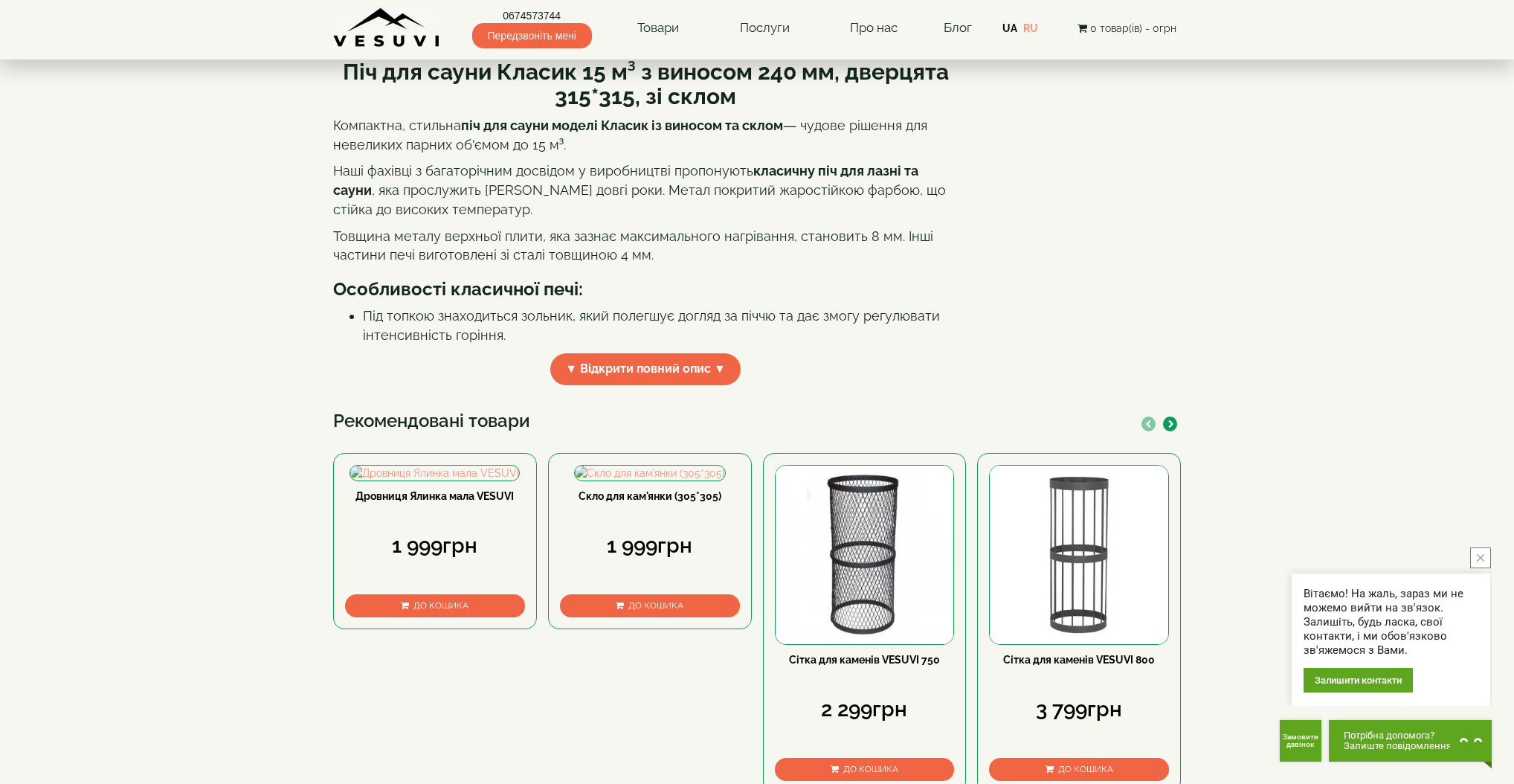
scroll to position [571, 0]
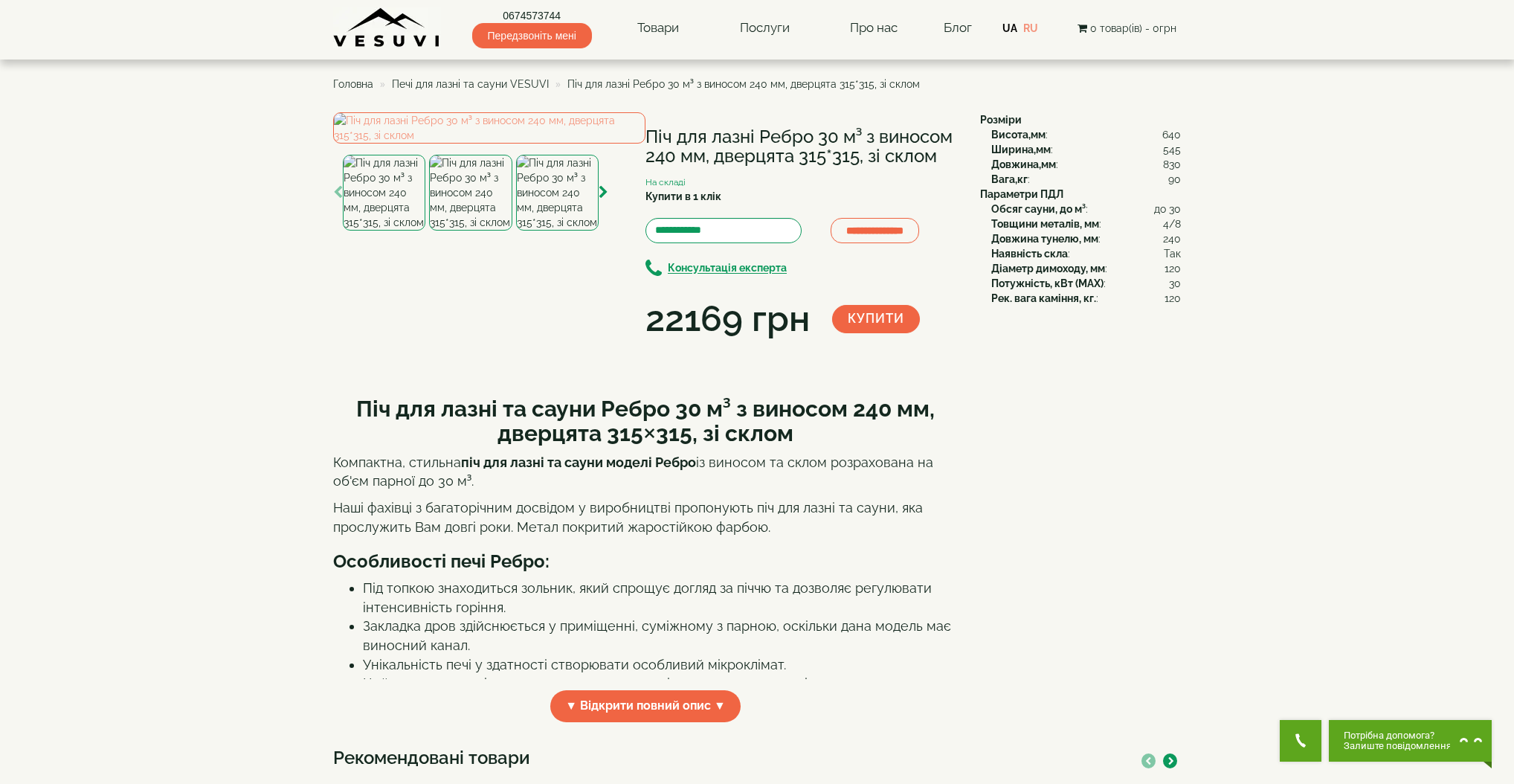
click at [492, 230] on img at bounding box center [471, 193] width 83 height 76
click at [372, 230] on img at bounding box center [384, 193] width 83 height 76
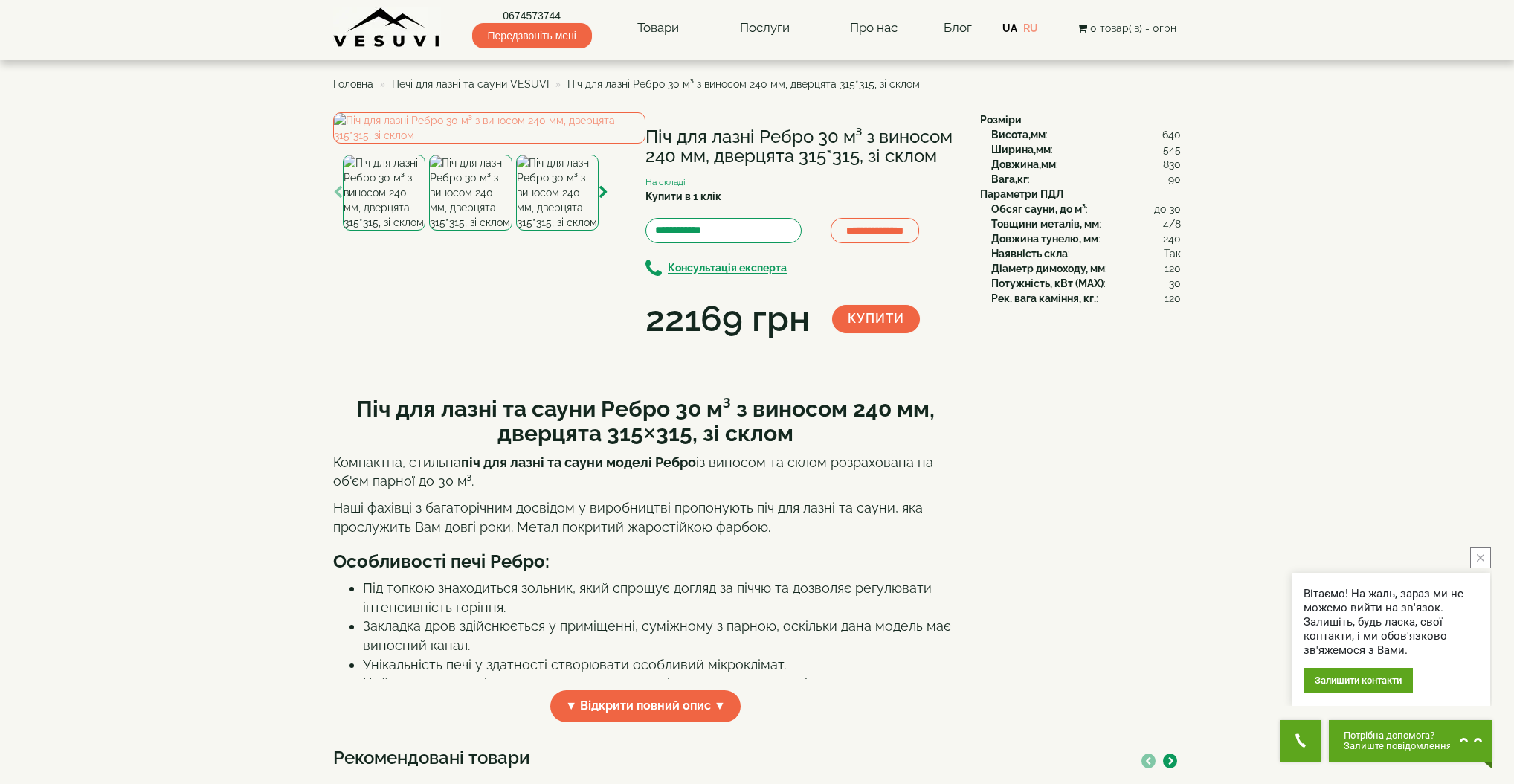
click at [465, 230] on img at bounding box center [471, 193] width 83 height 76
click at [562, 230] on img at bounding box center [557, 193] width 83 height 76
click at [472, 230] on img at bounding box center [471, 193] width 83 height 76
click at [405, 230] on img at bounding box center [384, 193] width 83 height 76
click at [704, 345] on div "**********" at bounding box center [651, 228] width 636 height 232
